Goal: Task Accomplishment & Management: Complete application form

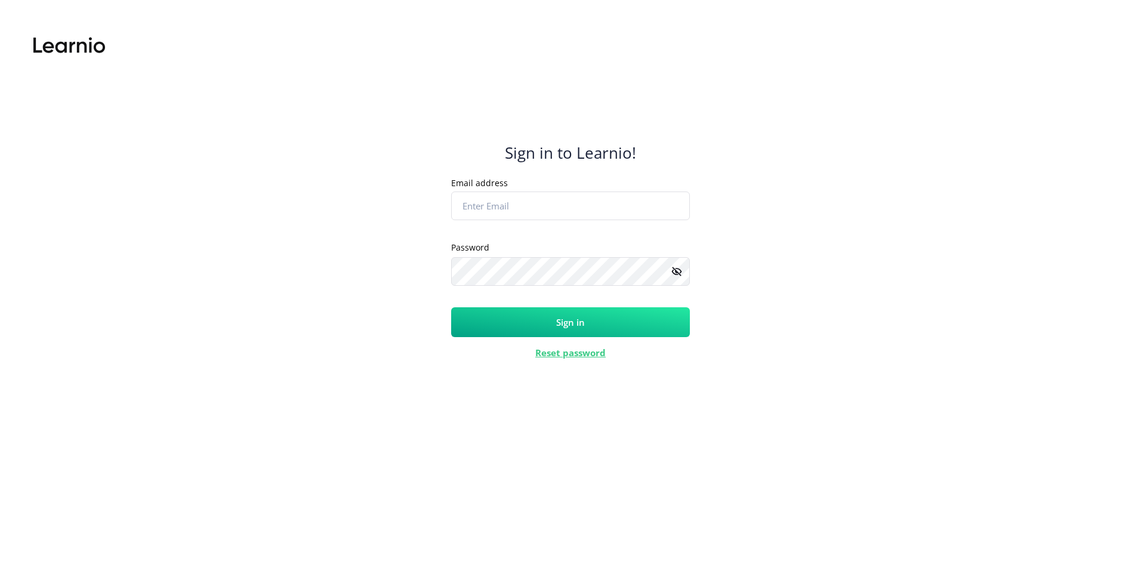
click at [561, 202] on input "Email address" at bounding box center [570, 206] width 239 height 29
click at [551, 218] on input "Email address" at bounding box center [570, 206] width 239 height 29
click at [552, 214] on input "Email address" at bounding box center [570, 206] width 239 height 29
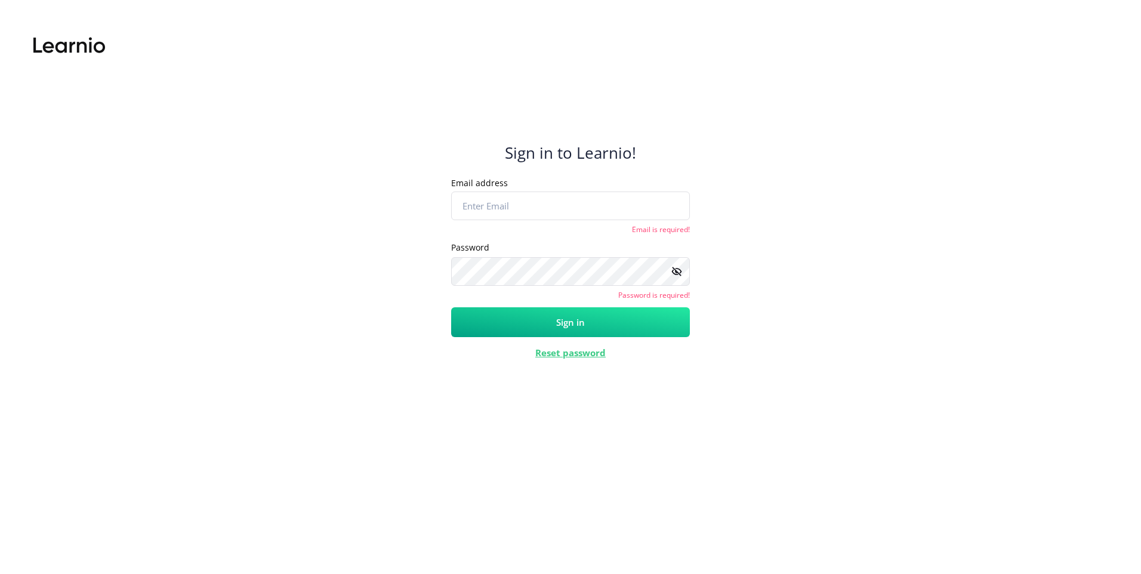
click at [518, 266] on div "Password Placeholder Password is required!" at bounding box center [570, 273] width 239 height 63
